Goal: Feedback & Contribution: Submit feedback/report problem

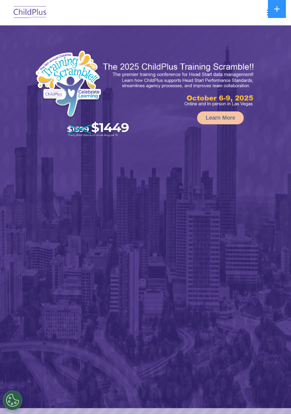
select select "MEDIUM"
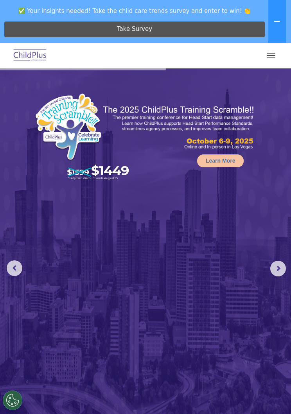
click at [33, 48] on img at bounding box center [30, 56] width 37 height 18
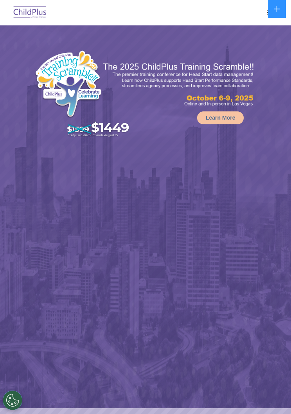
select select "MEDIUM"
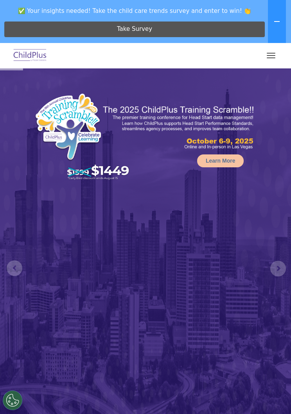
click at [269, 49] on button "button" at bounding box center [271, 55] width 16 height 13
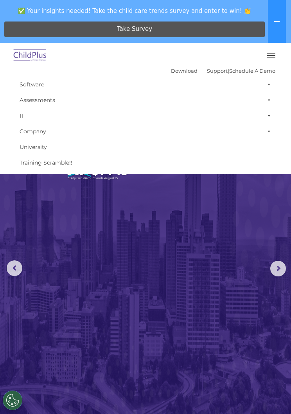
click at [107, 248] on img at bounding box center [145, 259] width 291 height 383
click at [150, 222] on img at bounding box center [145, 259] width 291 height 383
click at [245, 222] on img at bounding box center [145, 259] width 291 height 383
click at [160, 23] on link "Take Survey" at bounding box center [134, 30] width 260 height 16
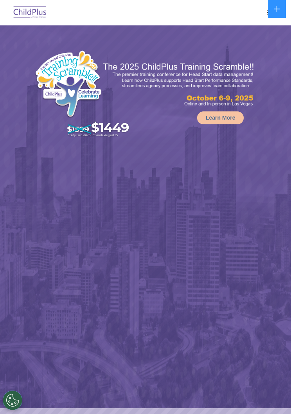
select select "MEDIUM"
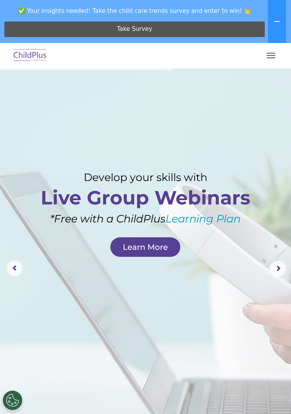
click at [38, 57] on img at bounding box center [30, 56] width 37 height 18
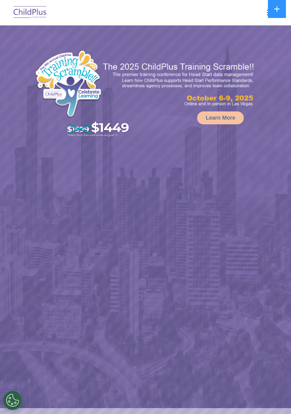
select select "MEDIUM"
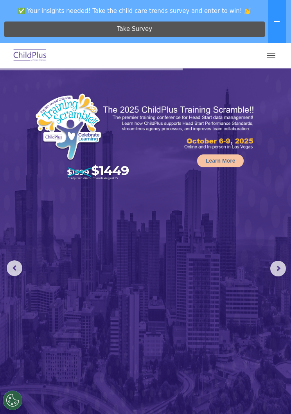
click at [52, 138] on img at bounding box center [83, 138] width 98 height 90
click at [41, 144] on img at bounding box center [83, 138] width 98 height 90
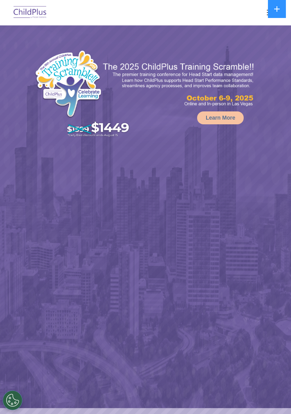
select select "MEDIUM"
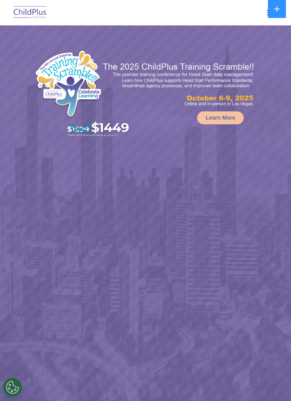
select select "MEDIUM"
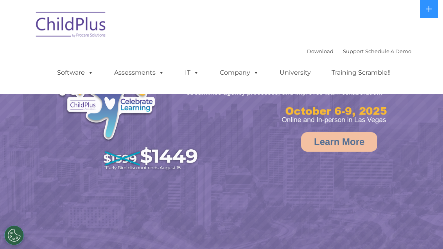
select select "MEDIUM"
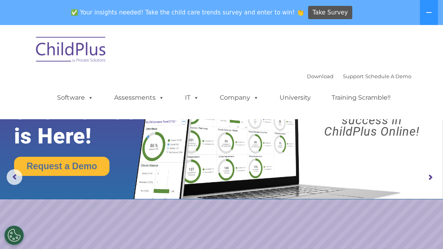
click at [425, 14] on button at bounding box center [429, 12] width 18 height 25
